Goal: Communication & Community: Answer question/provide support

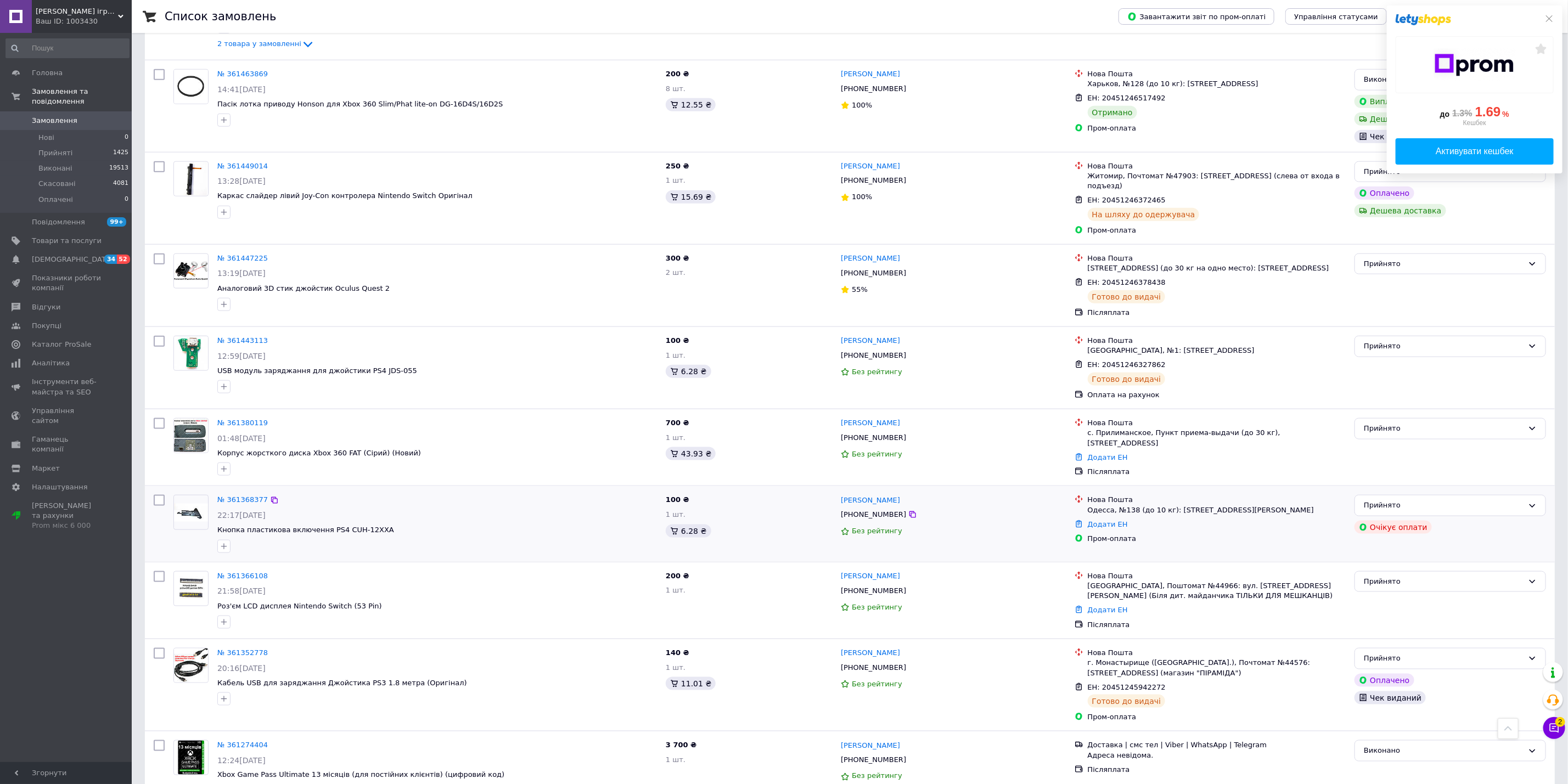
scroll to position [823, 0]
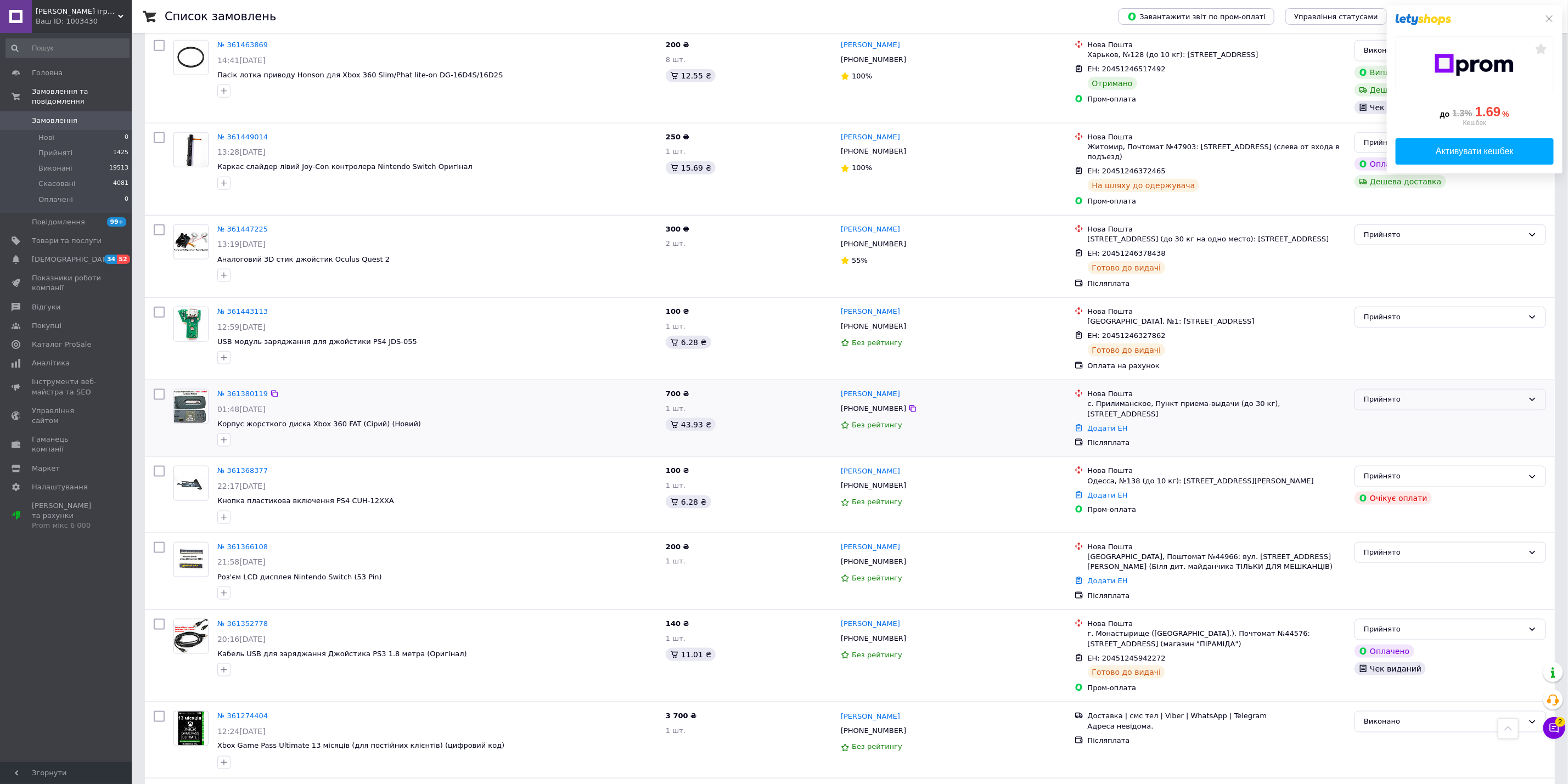
click at [1404, 394] on div "Прийнято" at bounding box center [1444, 400] width 160 height 11
click at [1387, 434] on li "Скасовано" at bounding box center [1450, 442] width 190 height 20
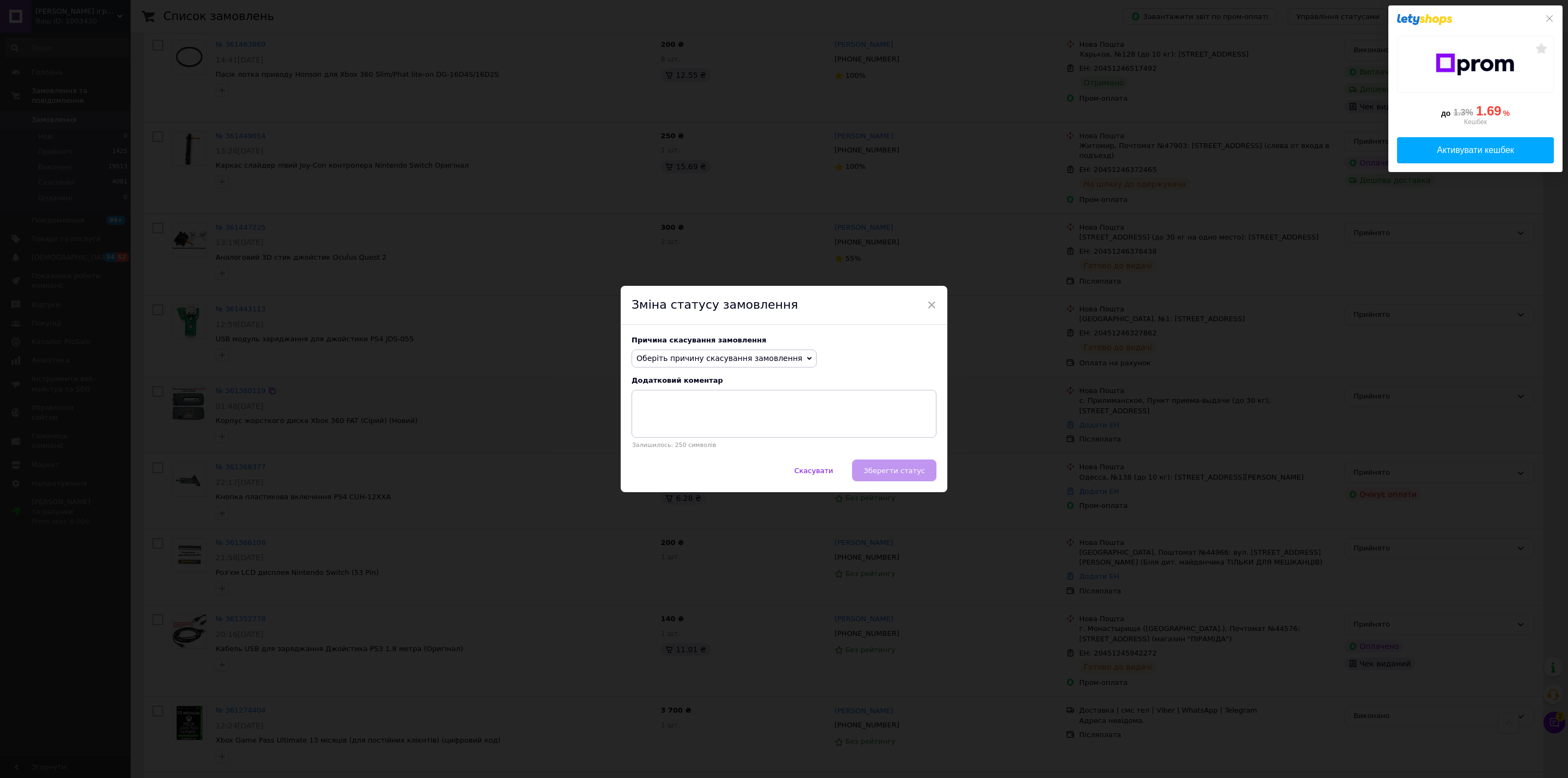
click at [698, 356] on span "Оберіть причину скасування замовлення" at bounding box center [719, 358] width 166 height 9
click at [687, 409] on li "Оплата не надійшла" at bounding box center [723, 410] width 184 height 15
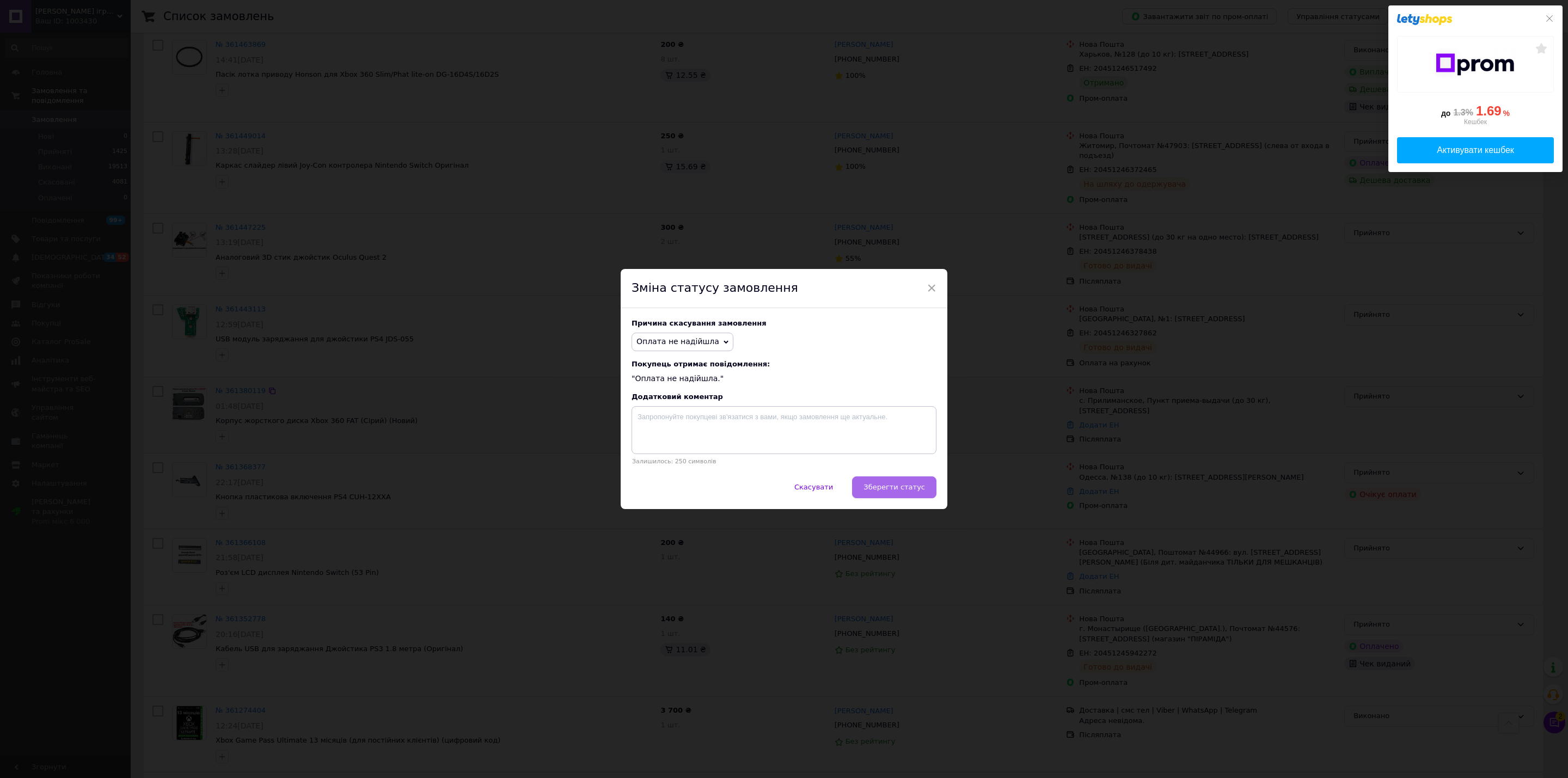
click at [899, 488] on span "Зберегти статус" at bounding box center [894, 487] width 62 height 8
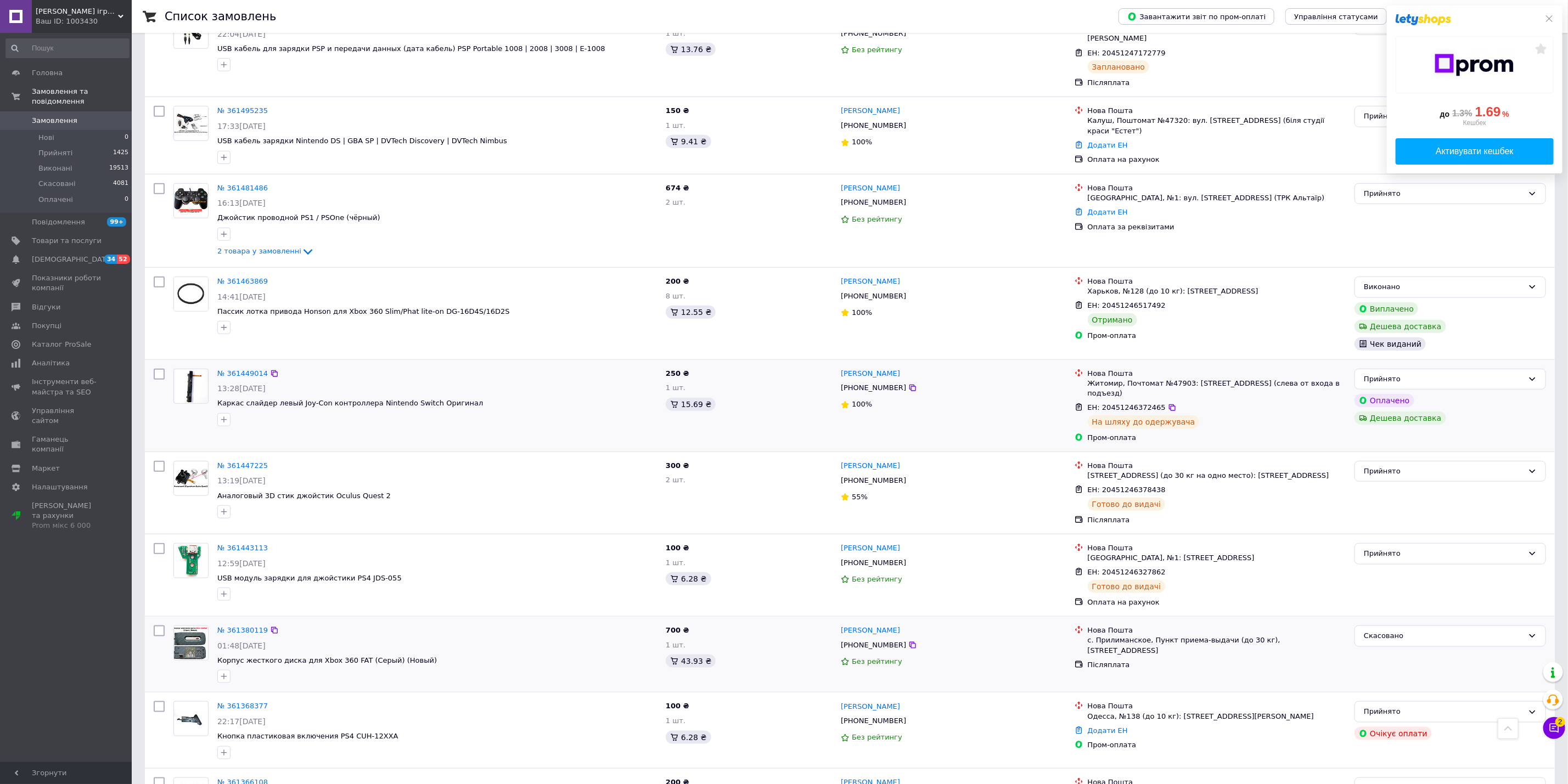
scroll to position [576, 0]
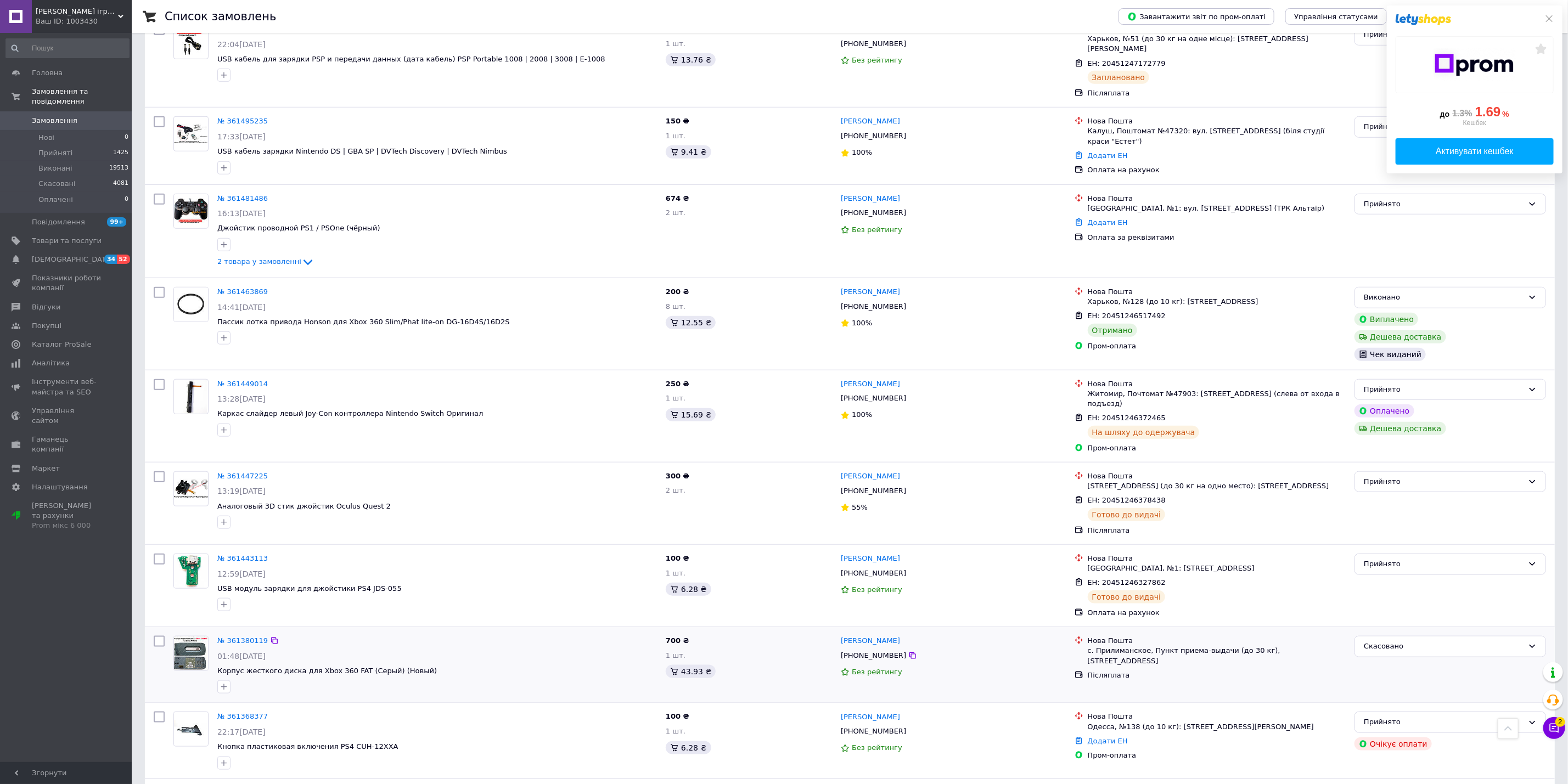
click at [1555, 721] on span "2" at bounding box center [1560, 719] width 10 height 10
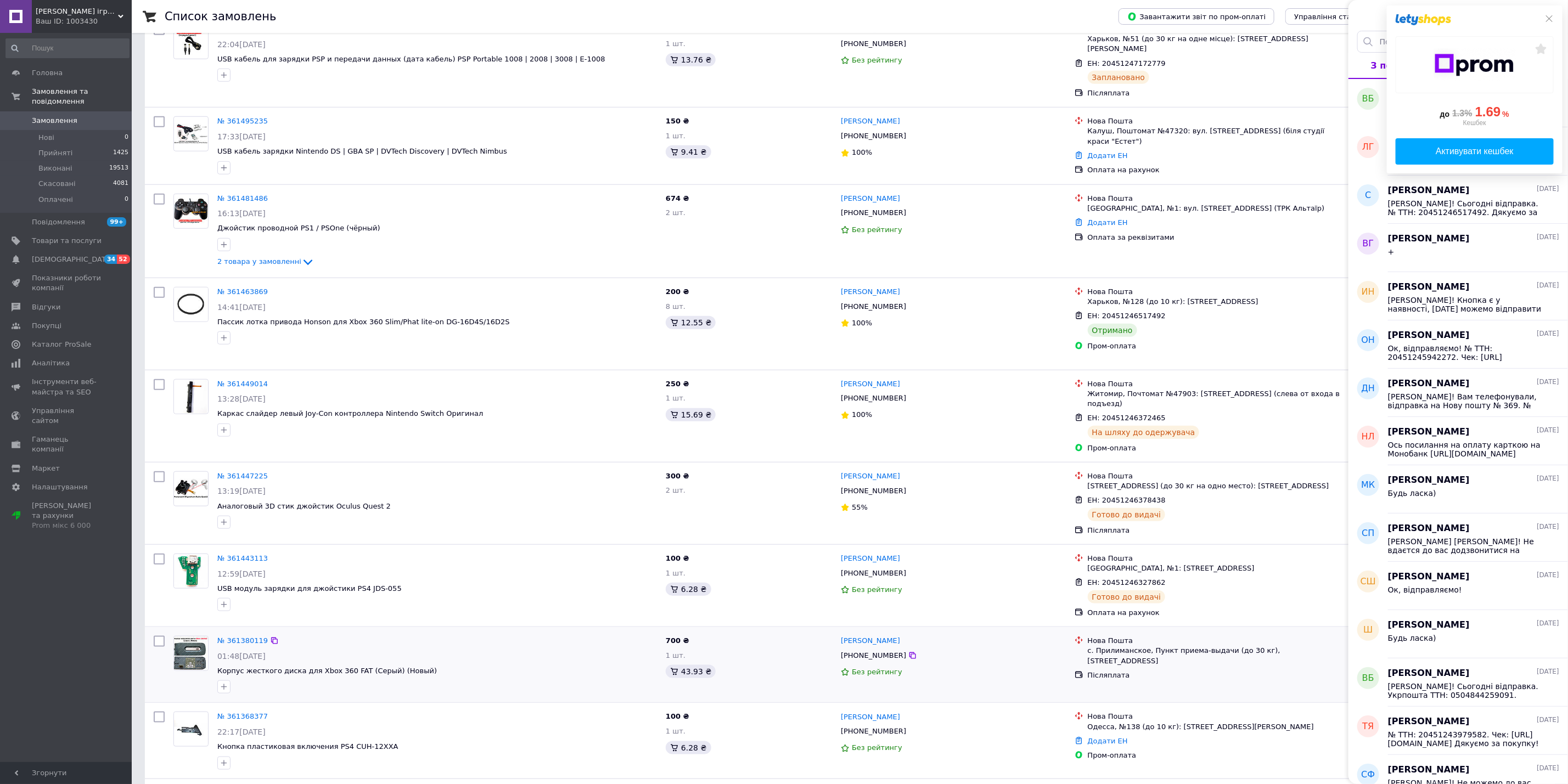
drag, startPoint x: 1551, startPoint y: 21, endPoint x: 1563, endPoint y: 43, distance: 25.1
click at [1551, 24] on div "до 1.3% 1.69 % Кешбек Активувати кешбек" at bounding box center [1475, 89] width 176 height 168
click at [1548, 18] on icon at bounding box center [1550, 19] width 9 height 9
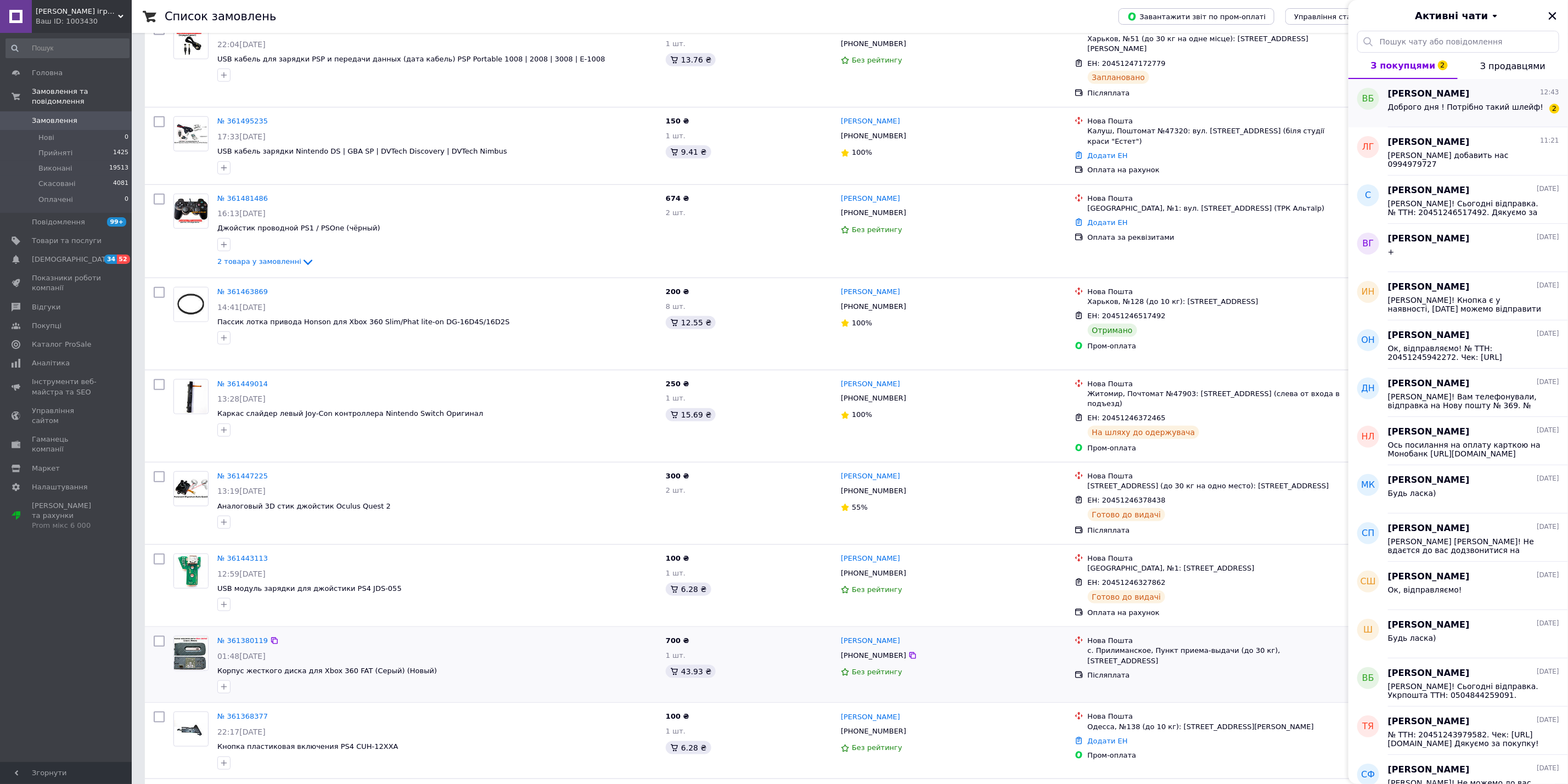
click at [1478, 102] on div "Доброго дня ! Потрібно такий шлейф! 2" at bounding box center [1474, 108] width 171 height 17
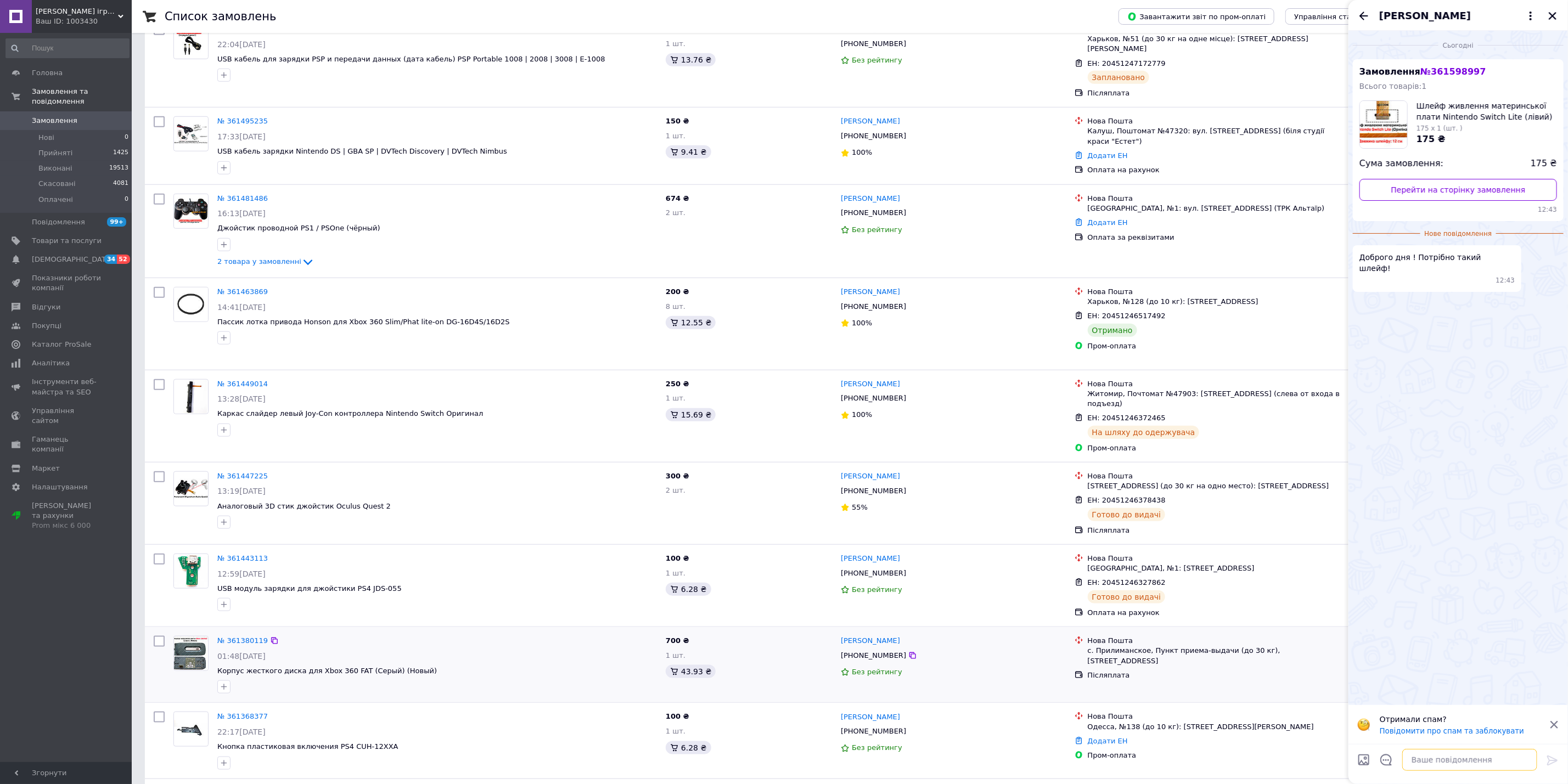
click at [1469, 749] on textarea at bounding box center [1469, 760] width 135 height 22
drag, startPoint x: 1408, startPoint y: 257, endPoint x: 1362, endPoint y: 253, distance: 46.2
click at [1362, 253] on span "Доброго дня ! Потрібно такий шлейф!" at bounding box center [1437, 262] width 155 height 22
copy span "Доброго дня !"
click at [1450, 757] on textarea at bounding box center [1469, 760] width 135 height 22
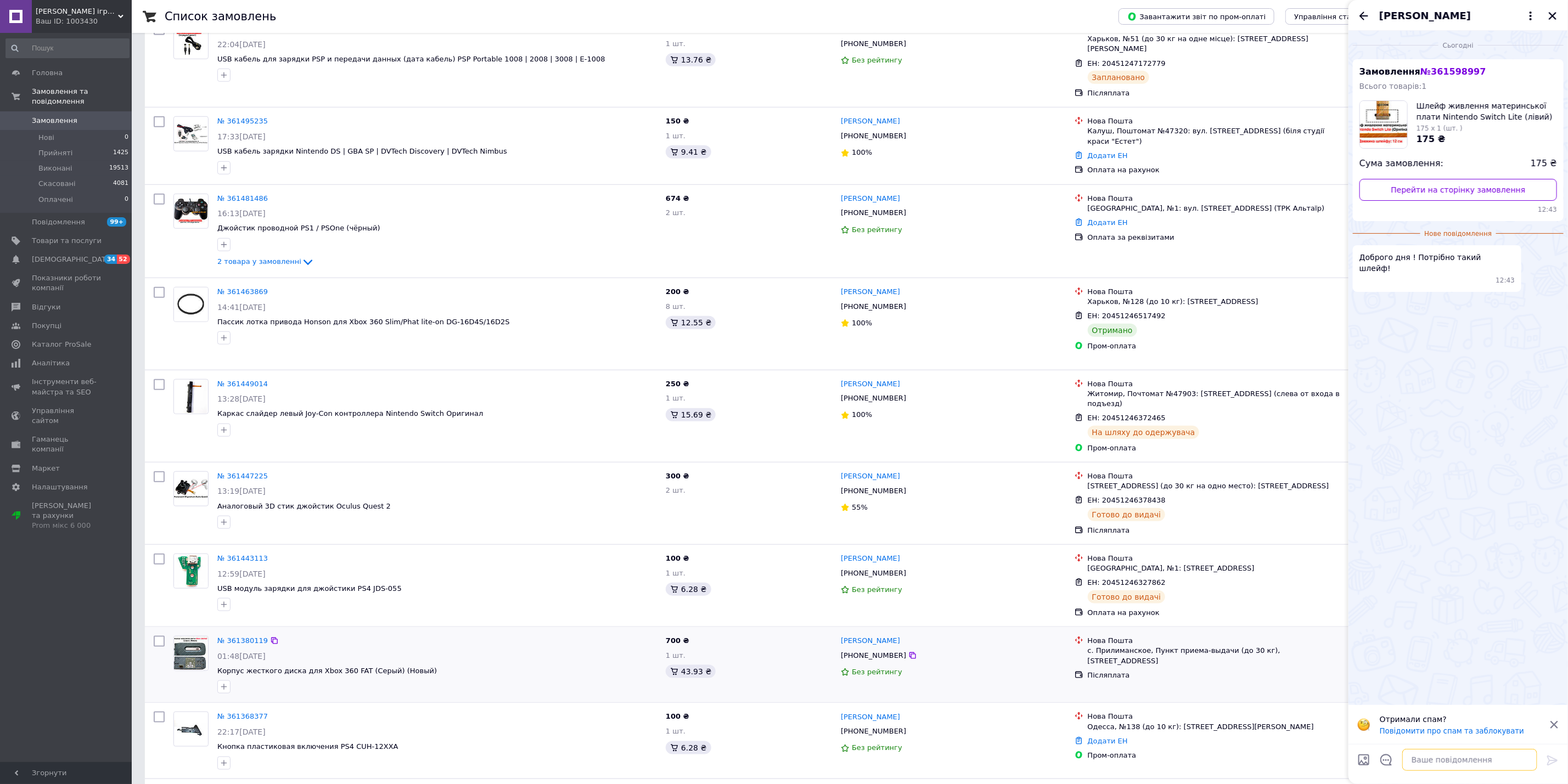
paste textarea "Доброго дня !"
type textarea "Доброго дня ! ок до звязку"
click at [1359, 17] on icon "Назад" at bounding box center [1363, 15] width 13 height 13
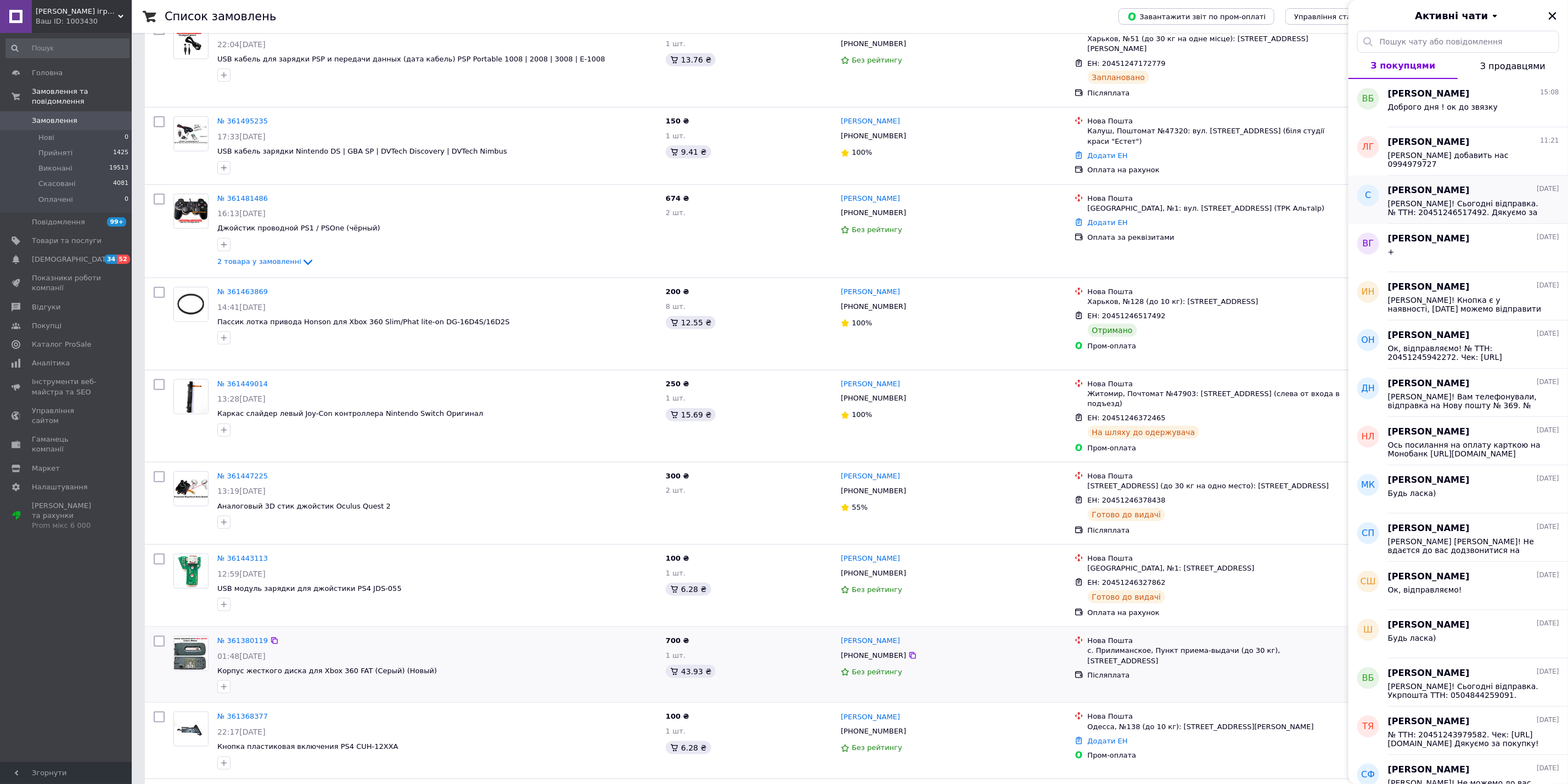
click at [1447, 212] on span "[PERSON_NAME]! Сьогодні відправка. № ТТН: 20451246517492. Дякуємо за покупку! Б…" at bounding box center [1466, 208] width 156 height 17
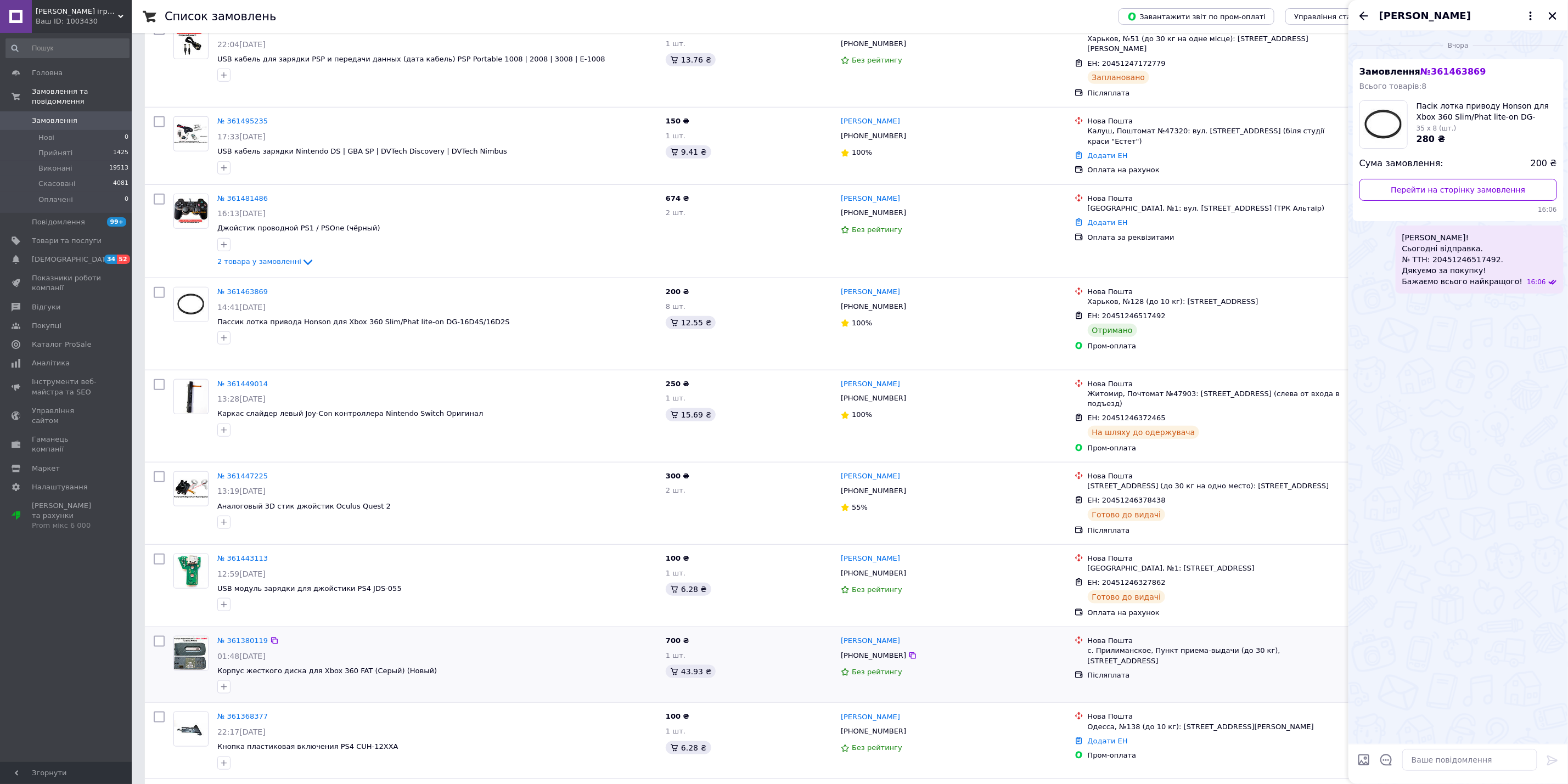
click at [1363, 0] on div "[PERSON_NAME]" at bounding box center [1458, 15] width 220 height 31
drag, startPoint x: 1363, startPoint y: 8, endPoint x: 1363, endPoint y: 15, distance: 7.0
click at [1363, 9] on div "[PERSON_NAME]" at bounding box center [1458, 15] width 220 height 31
click at [1363, 15] on icon "Назад" at bounding box center [1363, 15] width 13 height 13
